Goal: Task Accomplishment & Management: Manage account settings

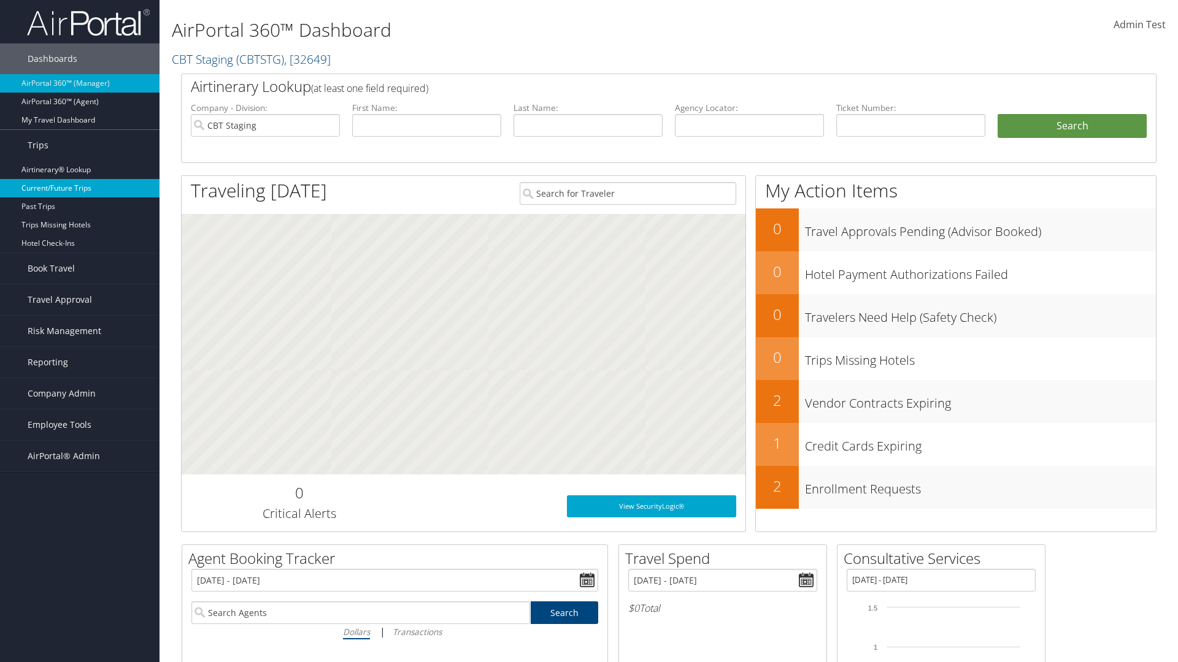
click at [80, 188] on link "Current/Future Trips" at bounding box center [79, 188] width 159 height 18
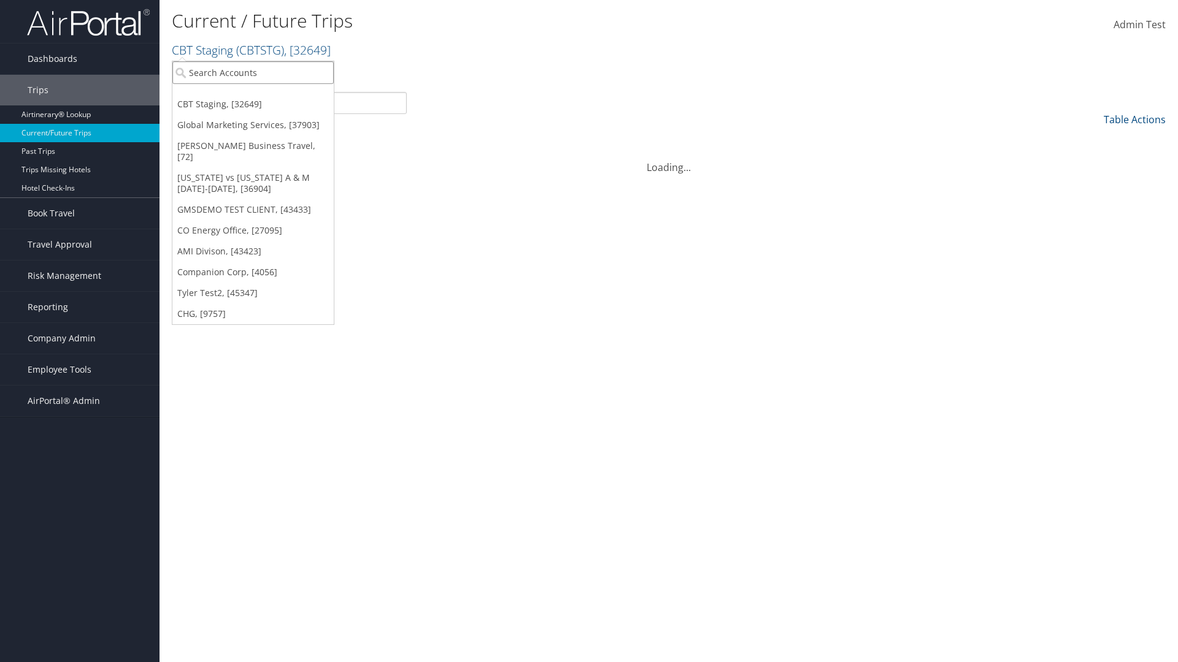
click at [253, 72] on input "search" at bounding box center [252, 72] width 161 height 23
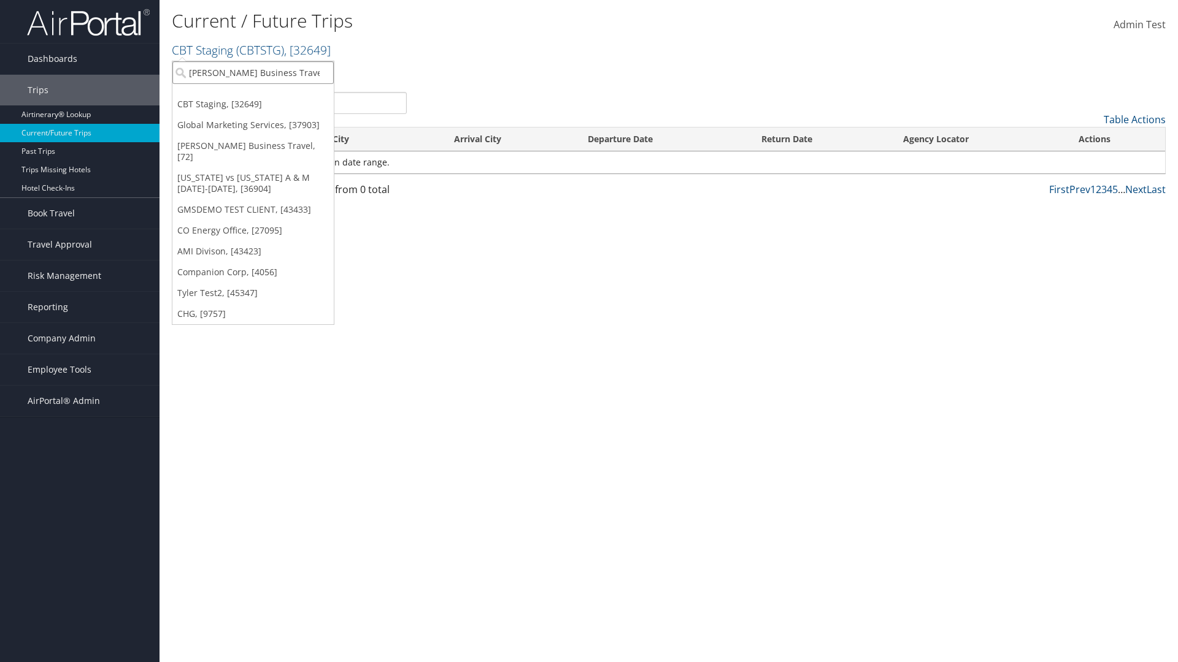
type input "[PERSON_NAME] Business Travel"
click at [270, 95] on div "Christopherson Business Travel (C10001), [72]" at bounding box center [270, 95] width 209 height 11
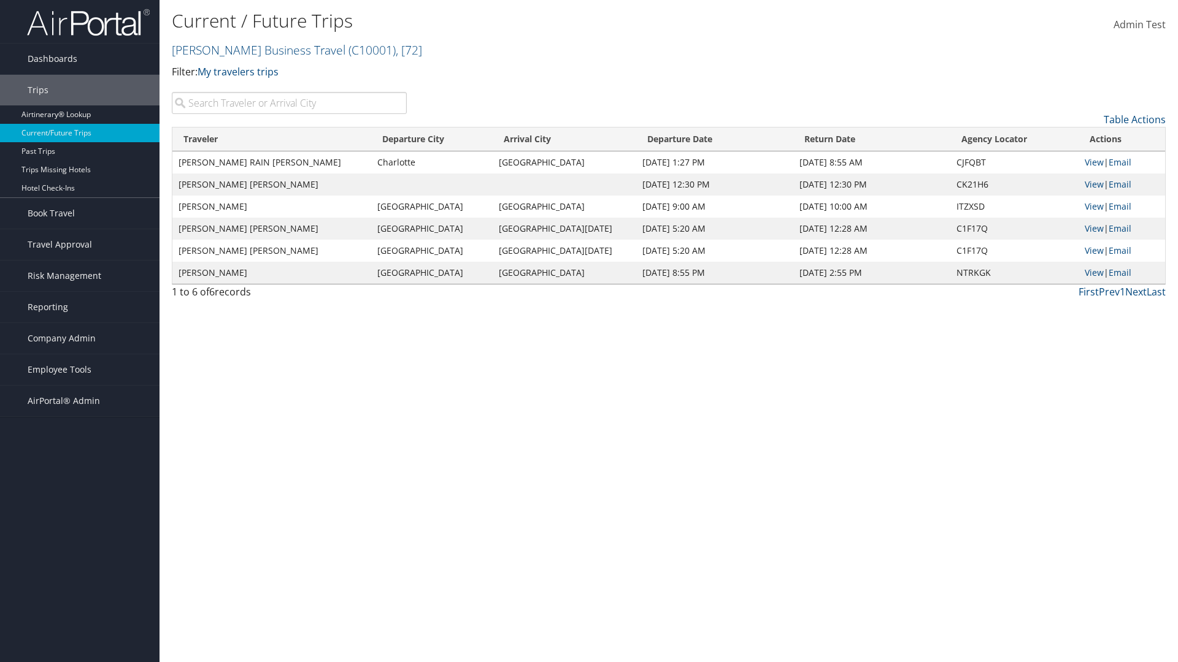
click at [289, 103] on input "search" at bounding box center [289, 103] width 235 height 22
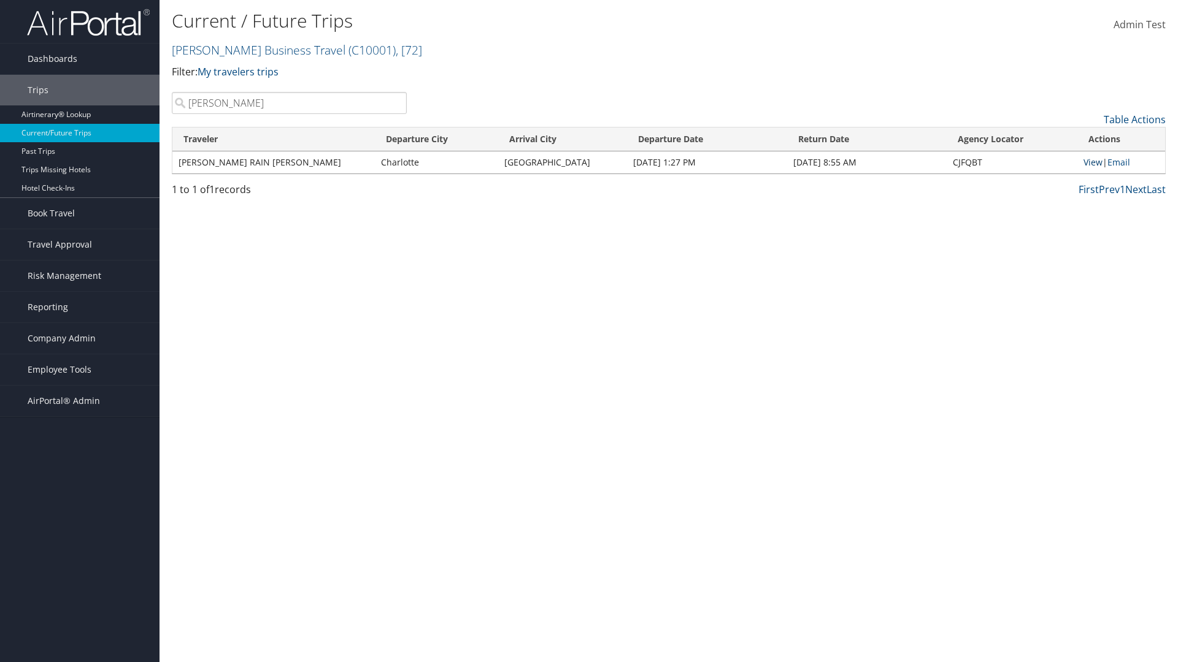
type input "TATUM"
click at [1091, 162] on link "View" at bounding box center [1092, 162] width 19 height 12
click at [80, 339] on span "Company Admin" at bounding box center [62, 338] width 68 height 31
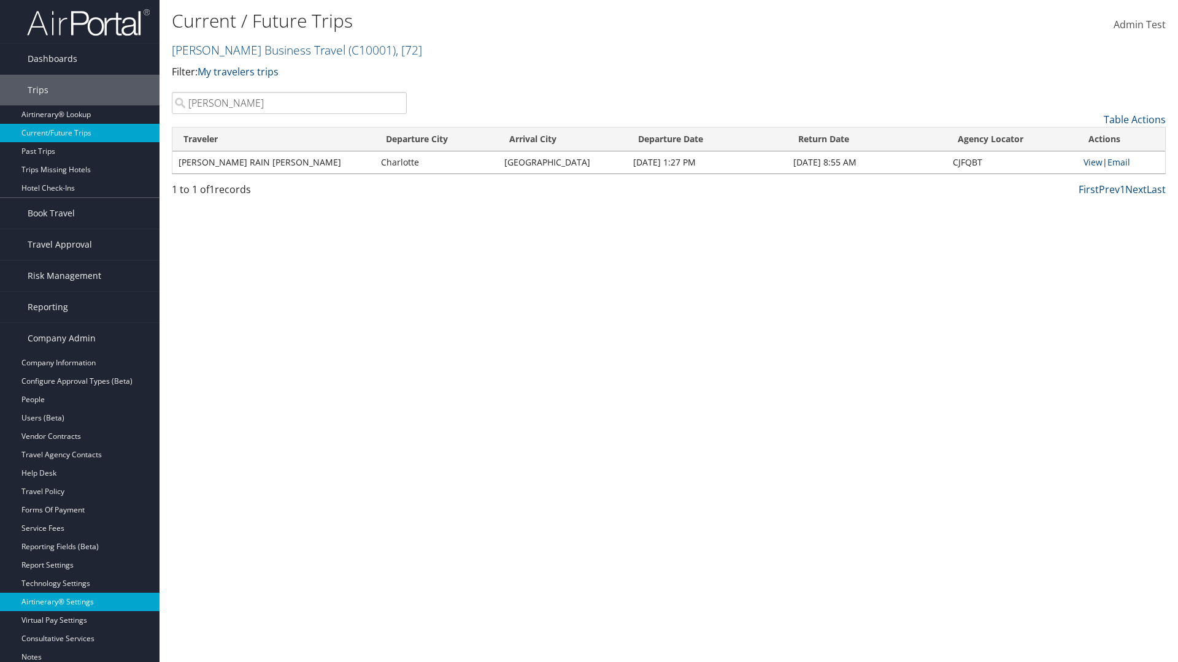
click at [80, 602] on link "Airtinerary® Settings" at bounding box center [79, 602] width 159 height 18
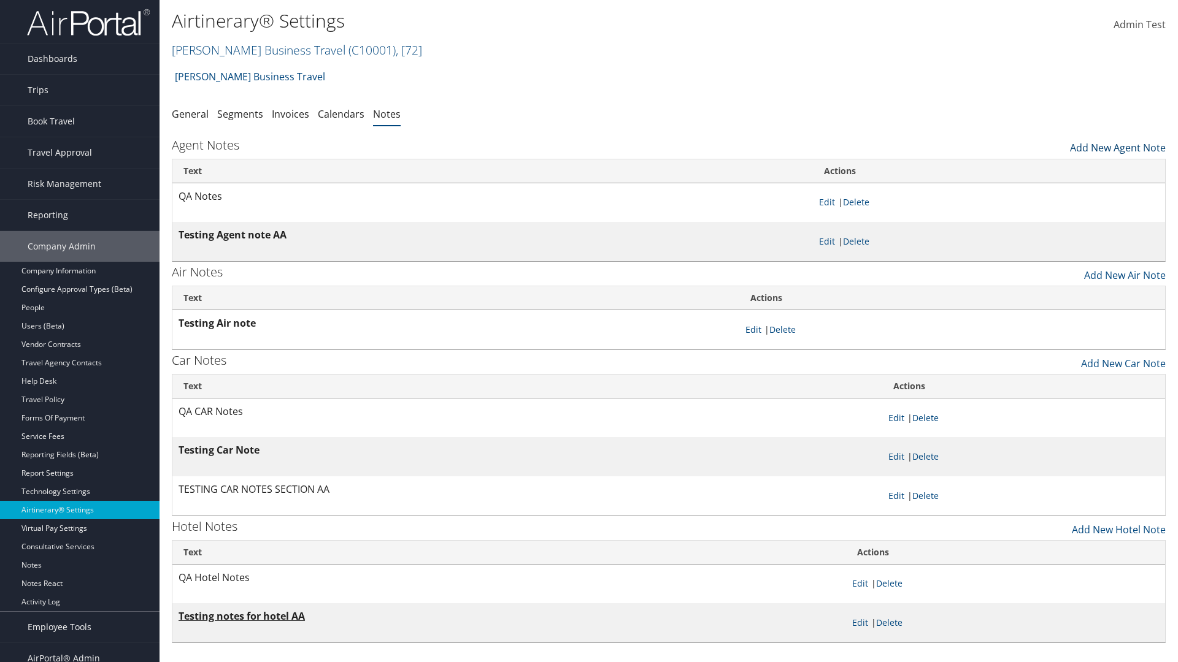
click at [1118, 145] on link "Add New Agent Note" at bounding box center [1118, 144] width 96 height 21
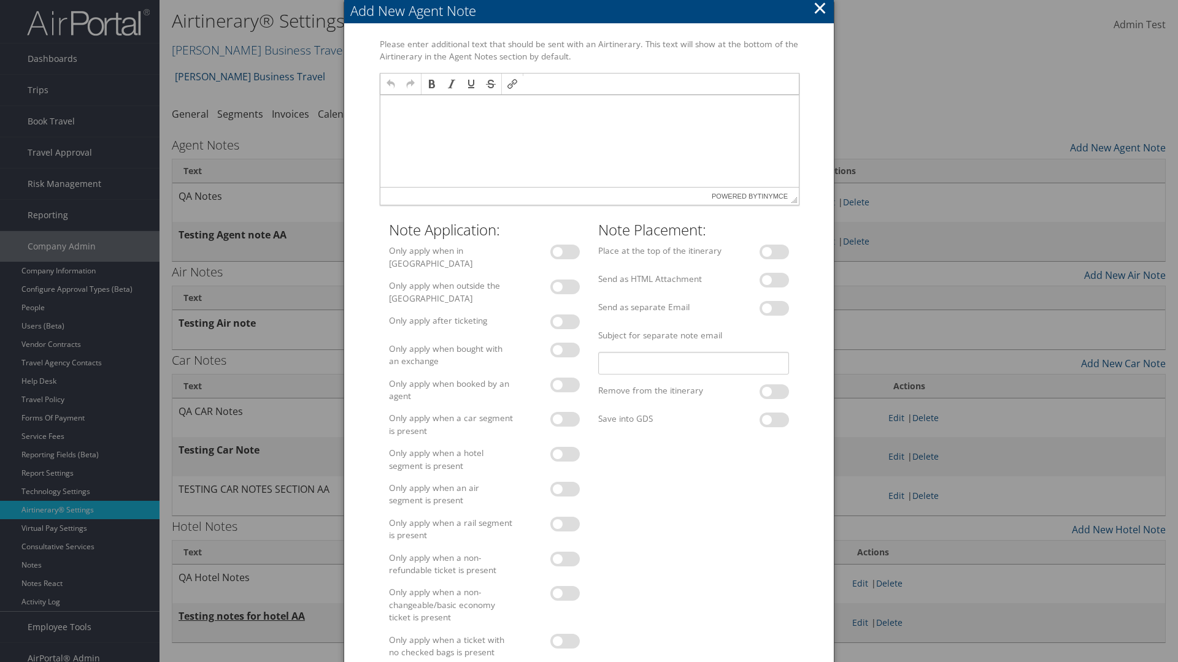
click at [588, 106] on p at bounding box center [589, 107] width 409 height 10
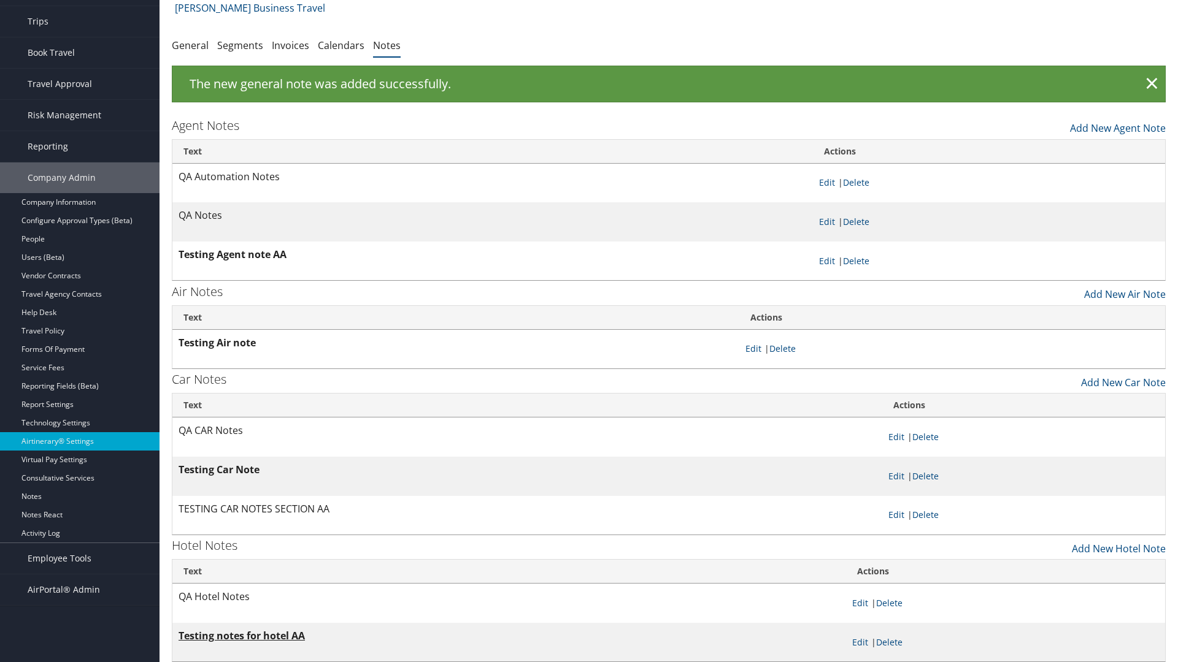
scroll to position [20, 0]
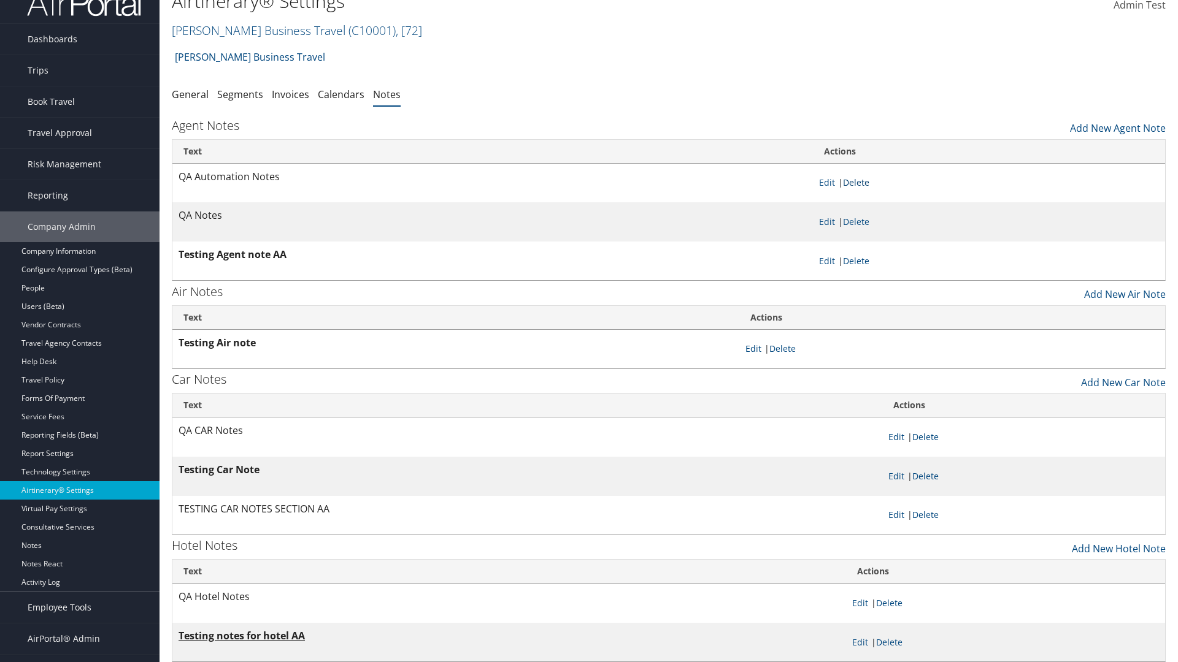
click at [858, 182] on link "Delete" at bounding box center [856, 183] width 26 height 12
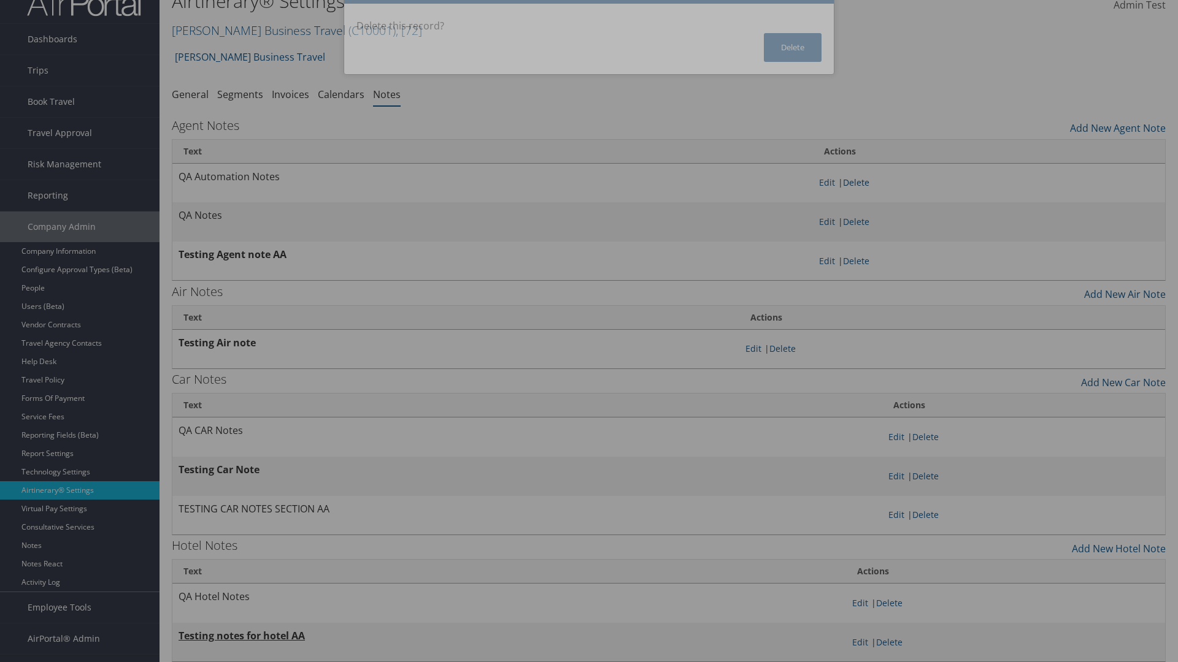
scroll to position [0, 0]
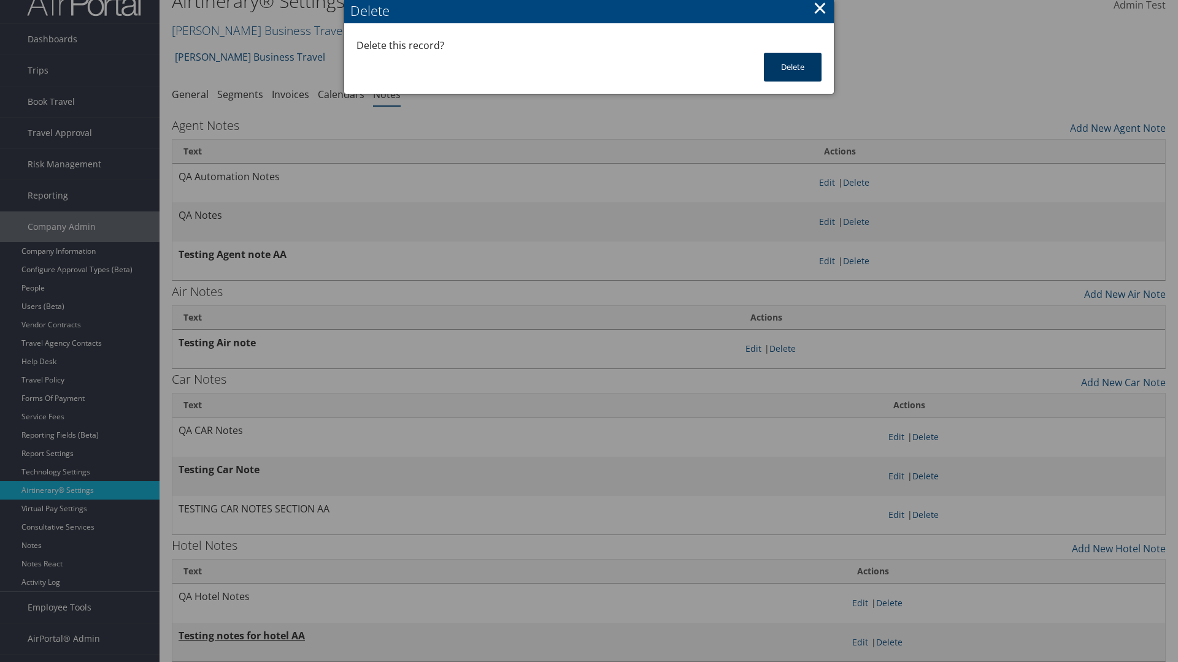
click at [793, 67] on button "Delete" at bounding box center [793, 67] width 58 height 29
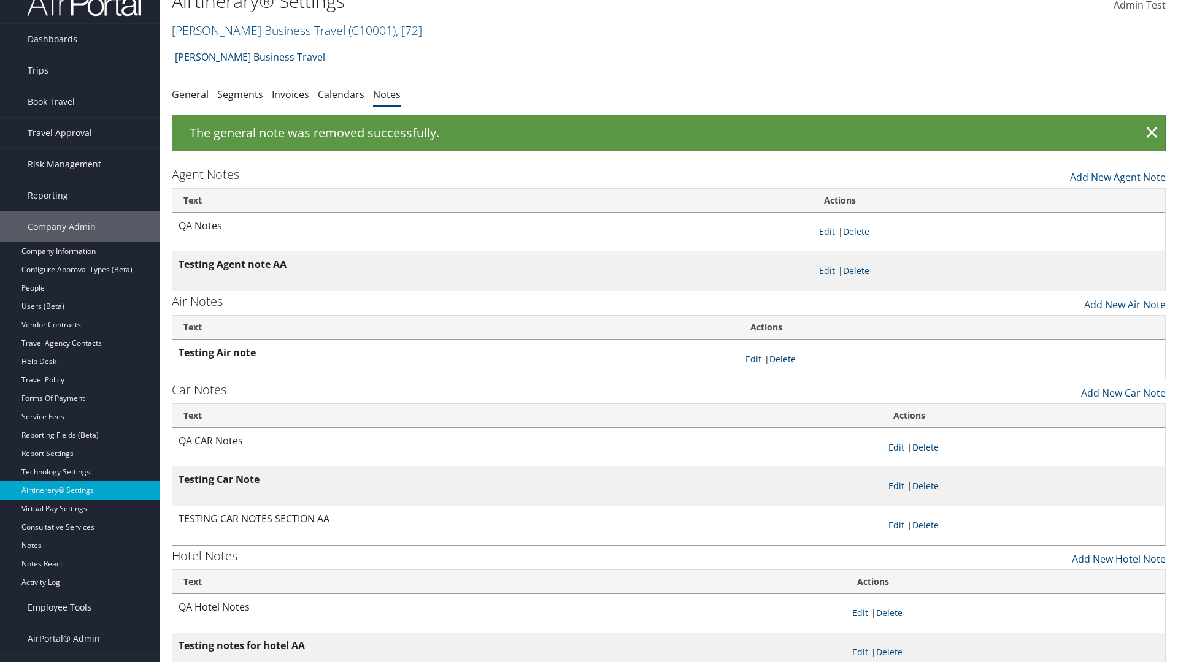
scroll to position [12, 0]
